Goal: Task Accomplishment & Management: Complete application form

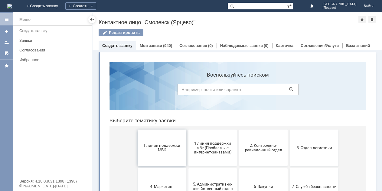
click at [150, 152] on span "1 линия поддержки МБК" at bounding box center [162, 147] width 45 height 9
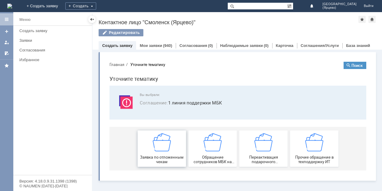
click at [150, 153] on div "Заявка по отложенным чекам" at bounding box center [162, 148] width 45 height 31
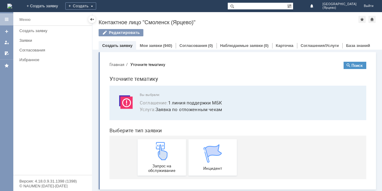
click at [150, 153] on div "Запрос на обслуживание" at bounding box center [162, 157] width 45 height 31
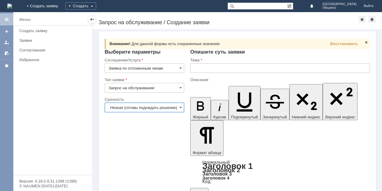
click at [144, 108] on input "3. Низкая (готовы подождать решение)" at bounding box center [145, 108] width 80 height 10
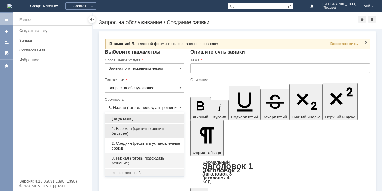
click at [136, 133] on span "1. Высокая (критично решить быстрее)" at bounding box center [145, 131] width 72 height 10
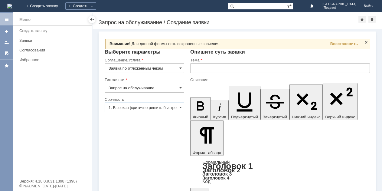
type input "1. Высокая (критично решить быстрее)"
click at [211, 67] on input "text" at bounding box center [280, 68] width 180 height 10
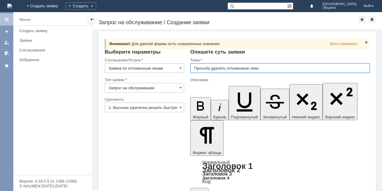
type input "Просьба удалить отложенные чеки."
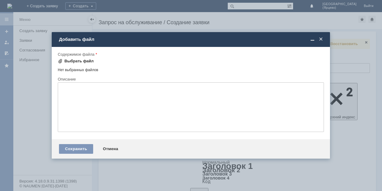
click at [86, 61] on div "Выбрать файл" at bounding box center [78, 61] width 29 height 5
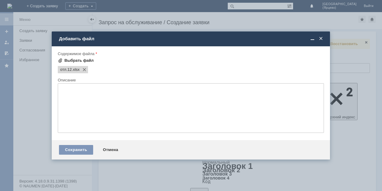
click at [77, 60] on div "Выбрать файл" at bounding box center [78, 60] width 29 height 5
click at [83, 149] on div "Сохранить" at bounding box center [76, 150] width 34 height 10
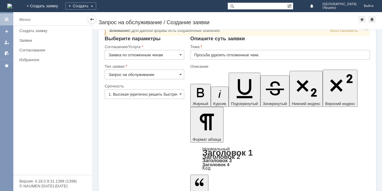
scroll to position [14, 0]
